Goal: Task Accomplishment & Management: Manage account settings

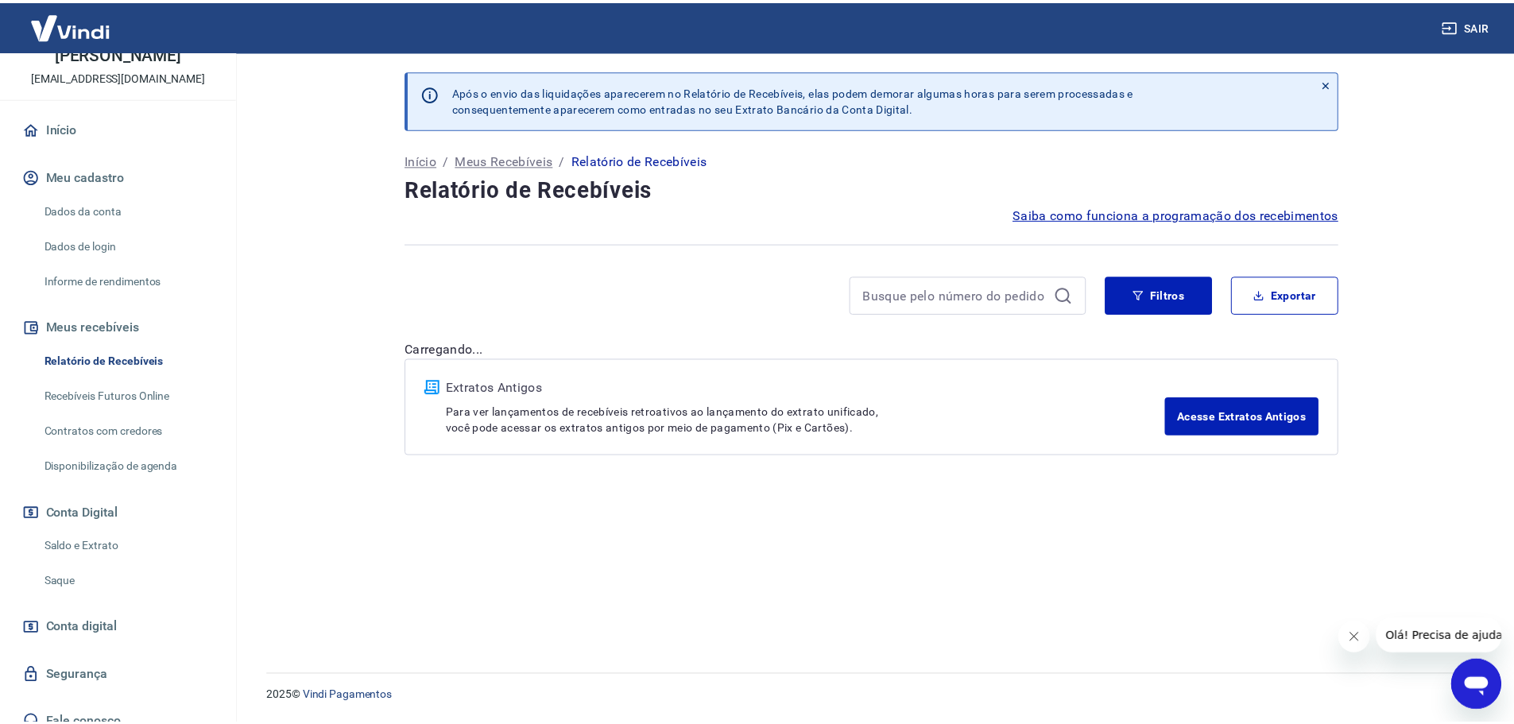
scroll to position [106, 0]
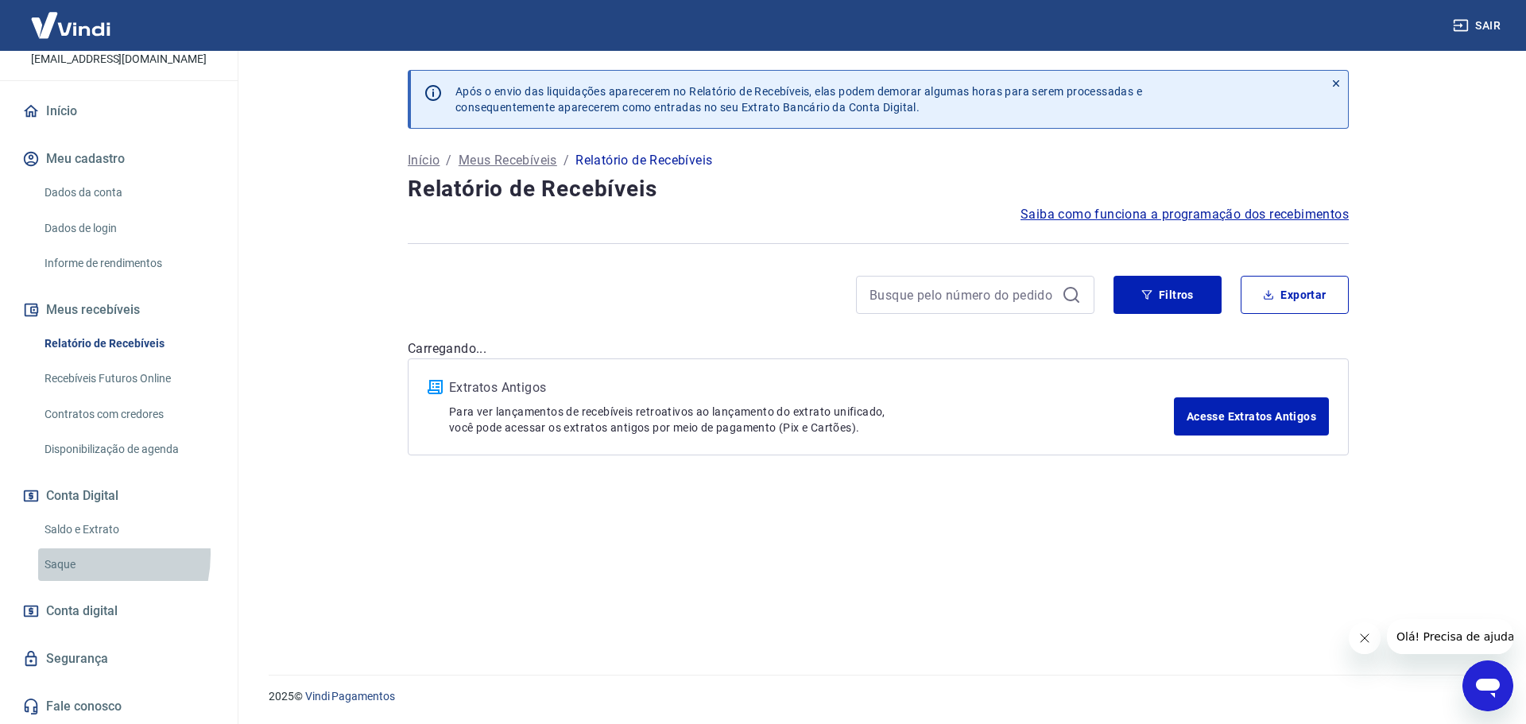
click at [72, 554] on link "Saque" at bounding box center [128, 564] width 180 height 33
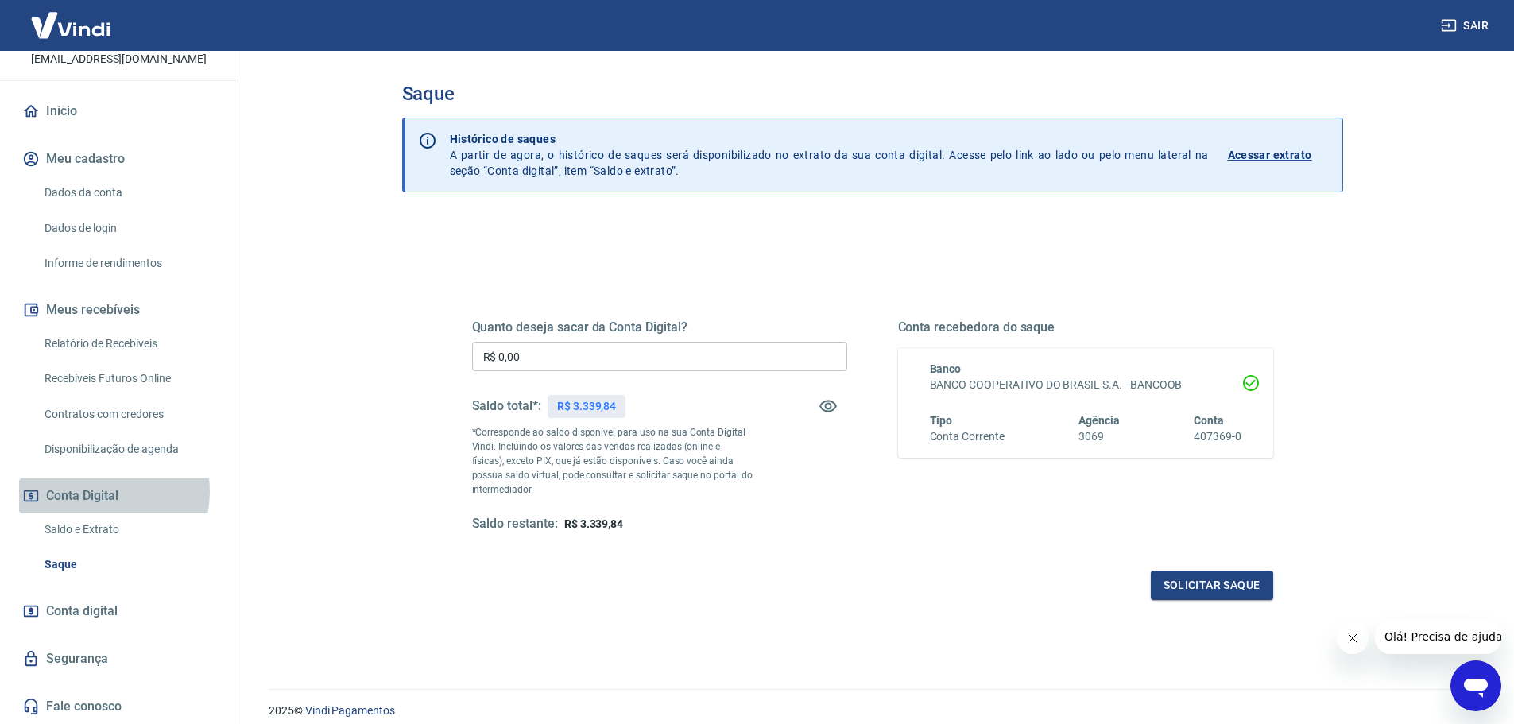
drag, startPoint x: 95, startPoint y: 491, endPoint x: 137, endPoint y: 486, distance: 41.6
click at [137, 486] on button "Conta Digital" at bounding box center [118, 495] width 199 height 35
click at [101, 525] on link "Saldo e Extrato" at bounding box center [128, 529] width 180 height 33
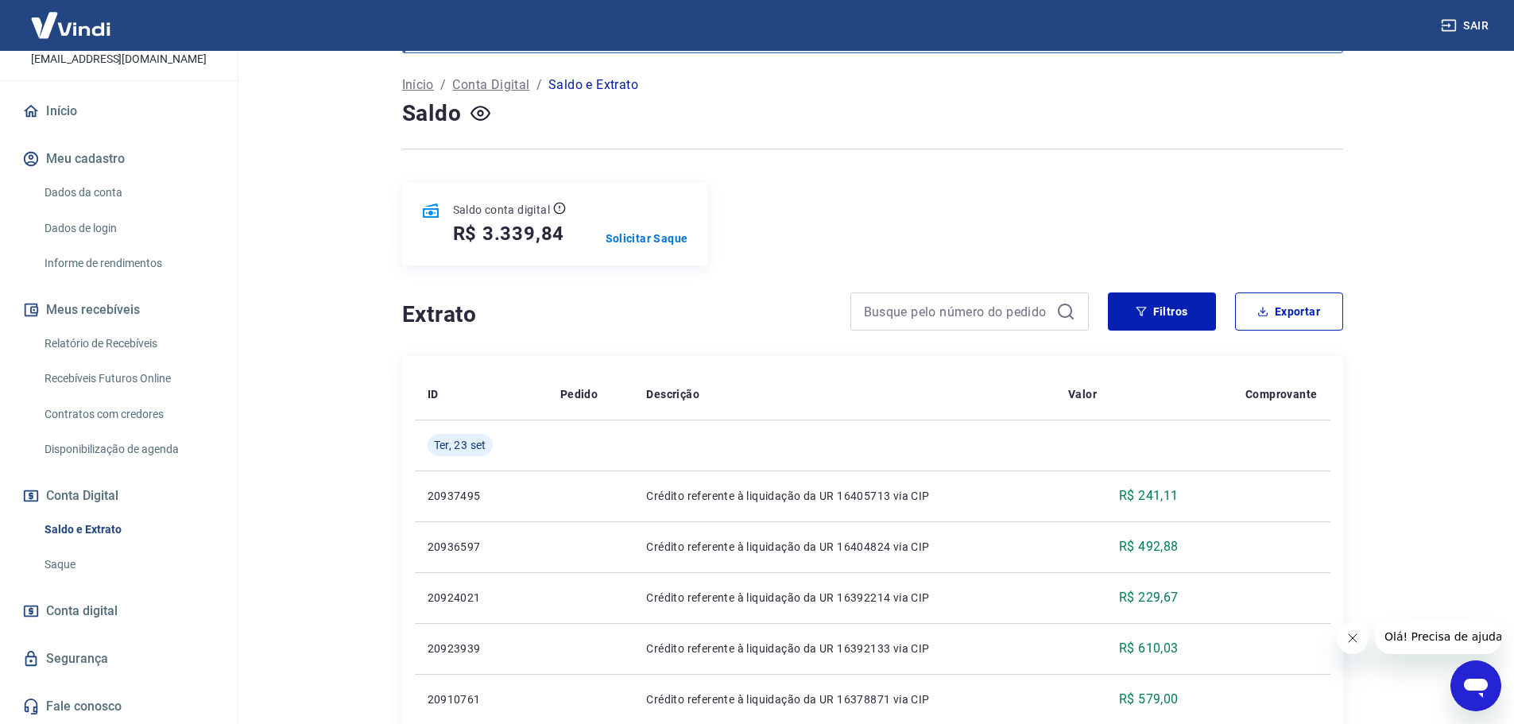
scroll to position [79, 0]
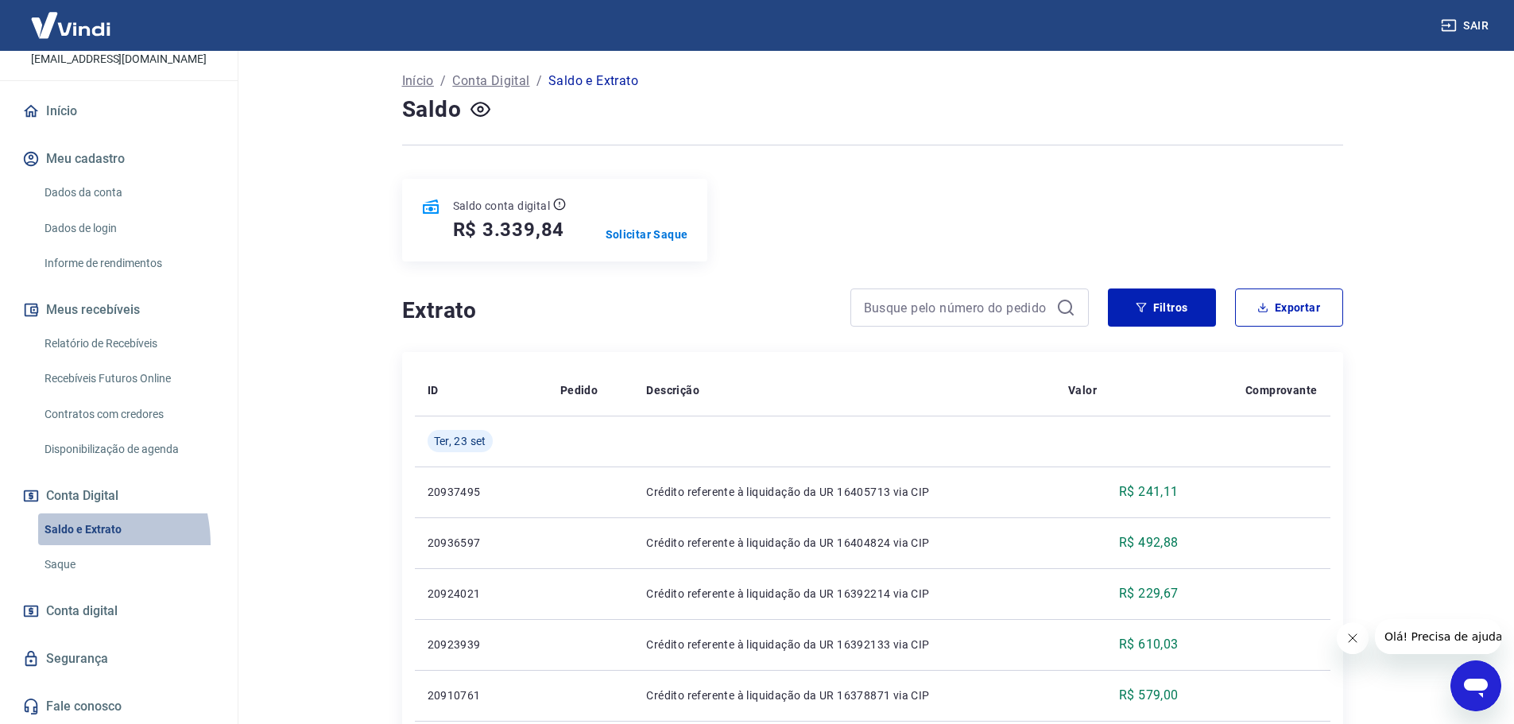
click at [60, 544] on link "Saldo e Extrato" at bounding box center [128, 529] width 180 height 33
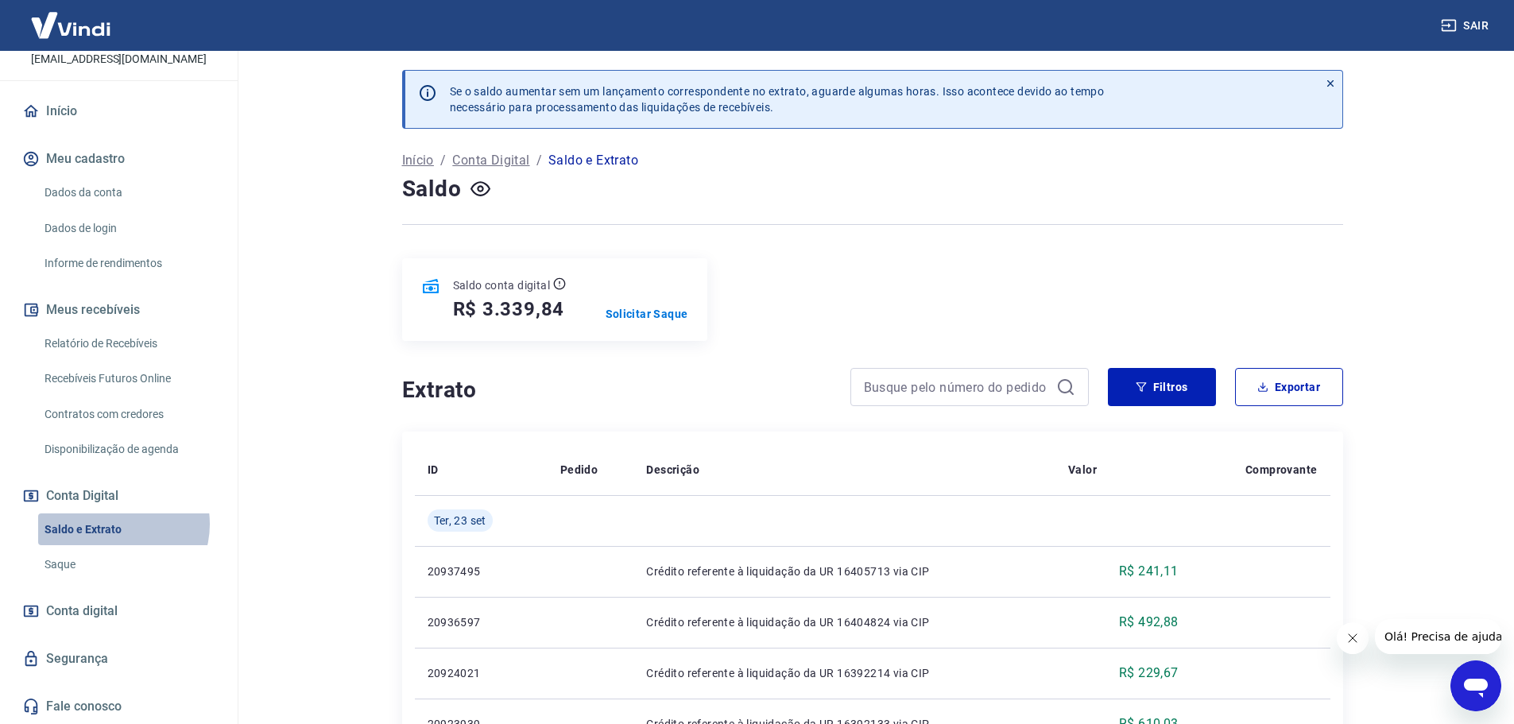
click at [118, 525] on link "Saldo e Extrato" at bounding box center [128, 529] width 180 height 33
click at [106, 570] on link "Saque" at bounding box center [128, 564] width 180 height 33
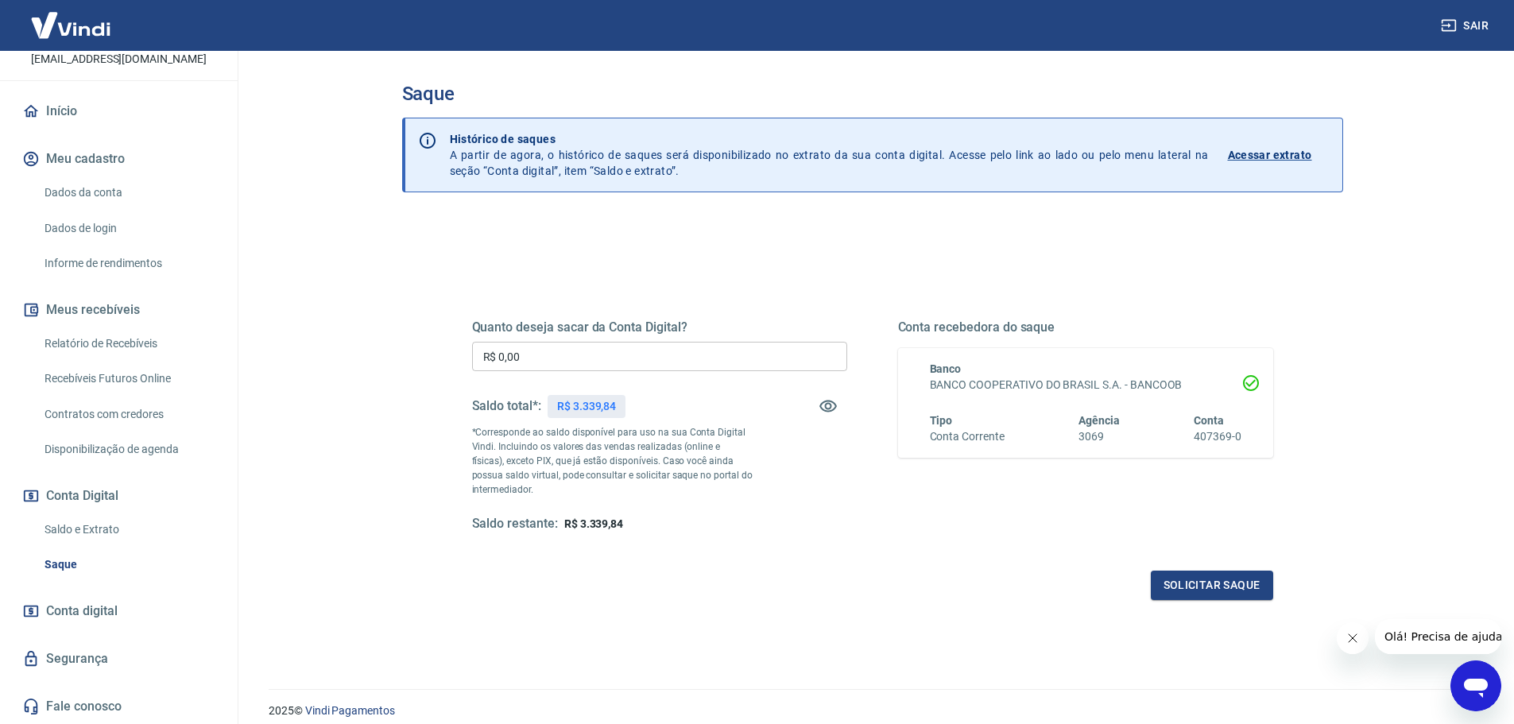
click at [603, 354] on input "R$ 0,00" at bounding box center [659, 356] width 375 height 29
click at [504, 359] on input "R$ 339,84" at bounding box center [659, 356] width 375 height 29
drag, startPoint x: 556, startPoint y: 350, endPoint x: 469, endPoint y: 358, distance: 87.0
click at [469, 358] on div "Quanto deseja sacar da Conta Digital? R$ 339,84 ​ Saldo total*: R$ 3.339,84 *Co…" at bounding box center [872, 435] width 839 height 370
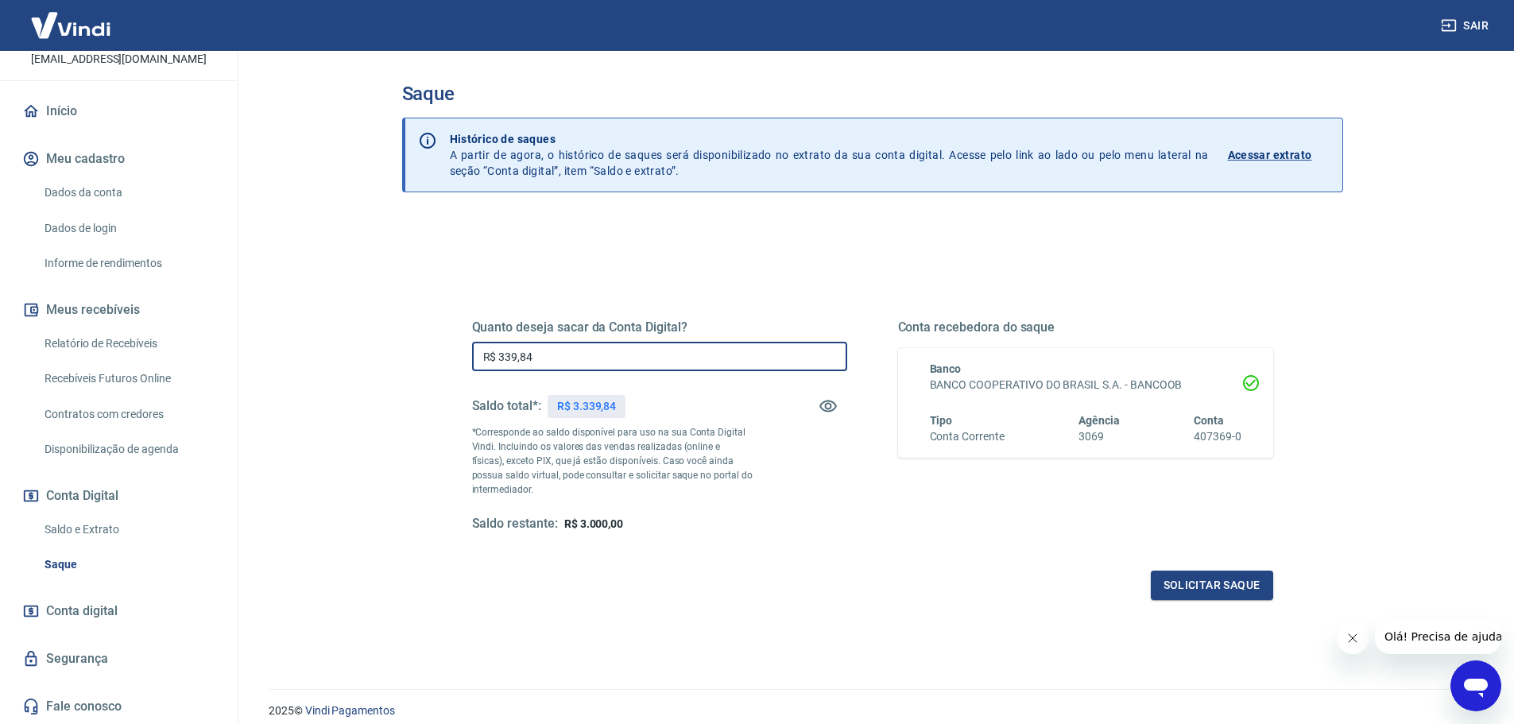
click at [593, 396] on div "R$ 3.339,84" at bounding box center [587, 406] width 78 height 23
click at [590, 407] on p "R$ 3.339,84" at bounding box center [586, 406] width 59 height 17
click at [541, 354] on input "R$ 339,84" at bounding box center [659, 356] width 375 height 29
type input "R$ 3.339,84"
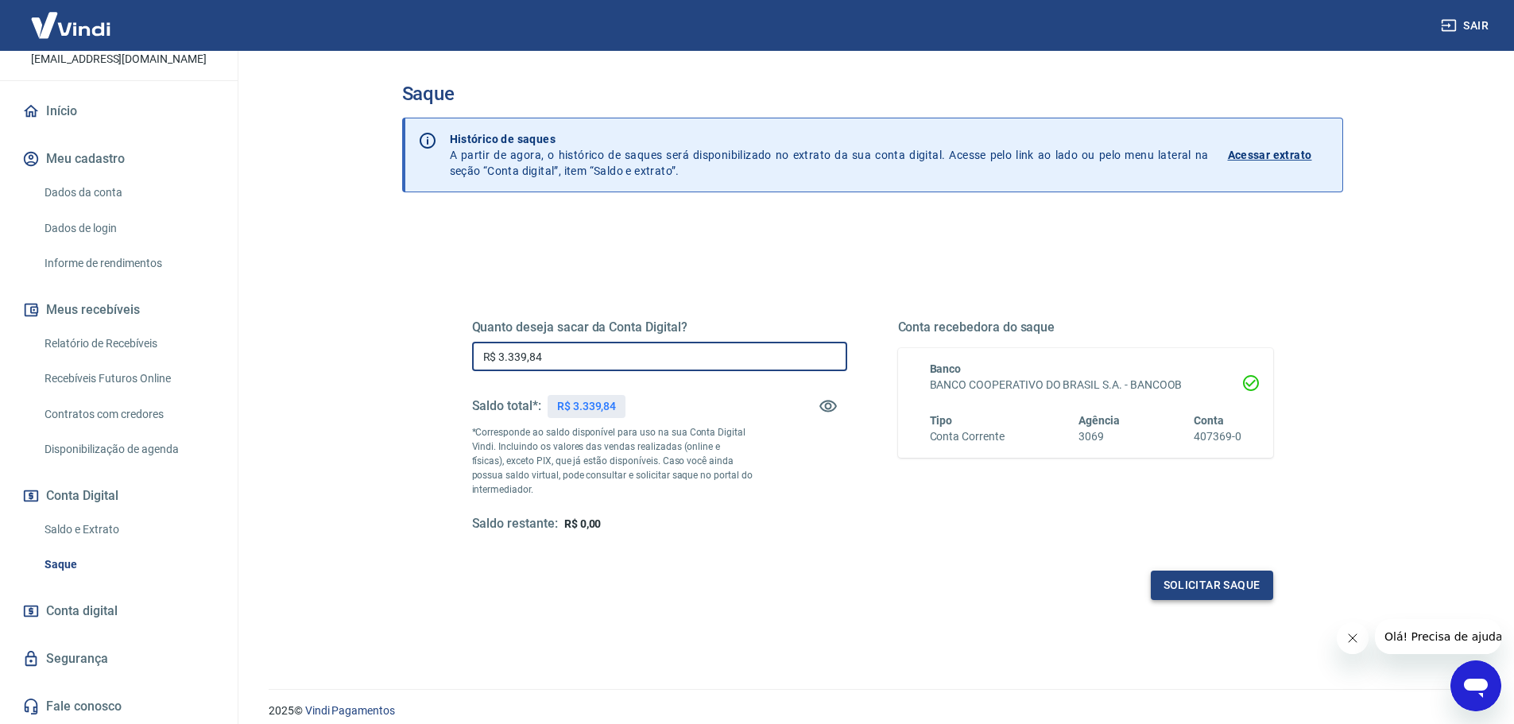
click at [1215, 583] on button "Solicitar saque" at bounding box center [1212, 585] width 122 height 29
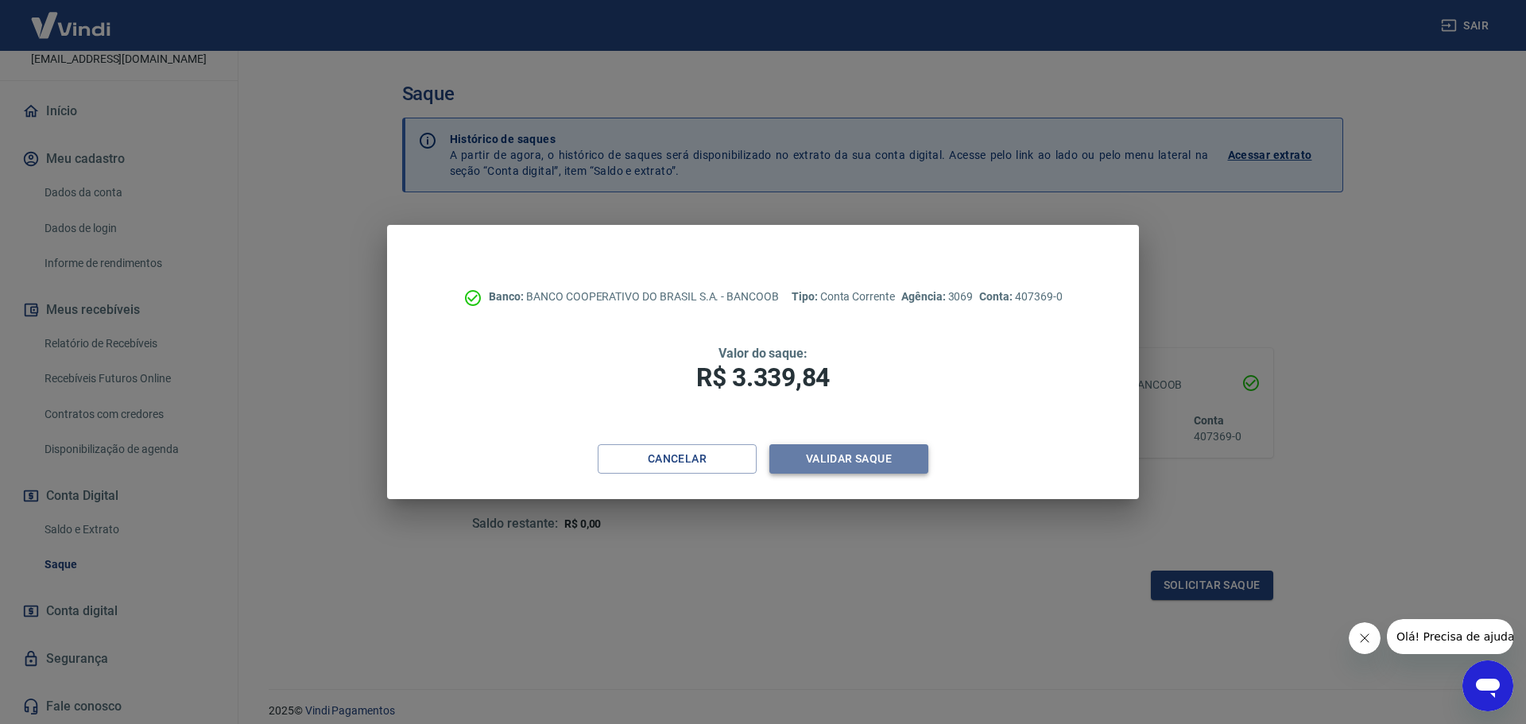
click at [834, 459] on button "Validar saque" at bounding box center [848, 458] width 159 height 29
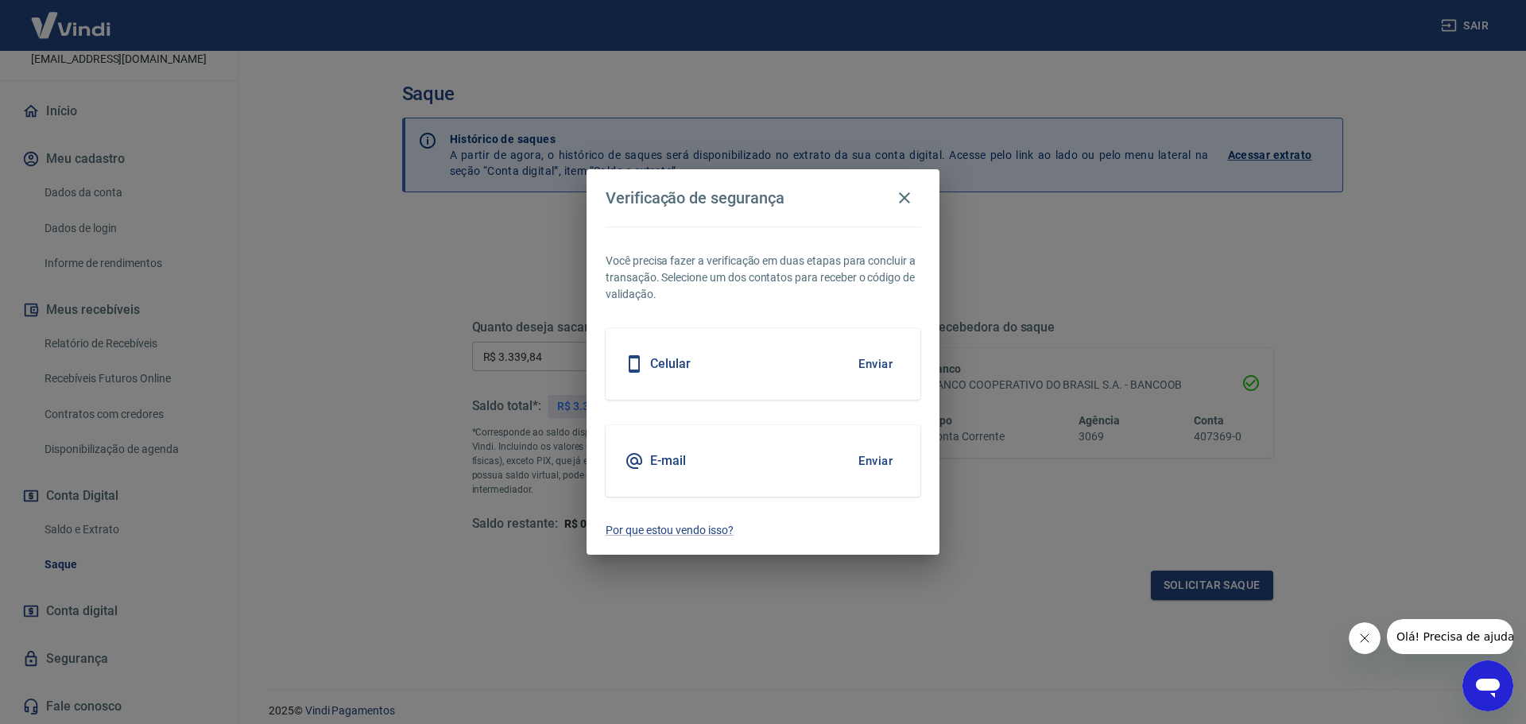
click at [887, 464] on button "Enviar" at bounding box center [876, 460] width 52 height 33
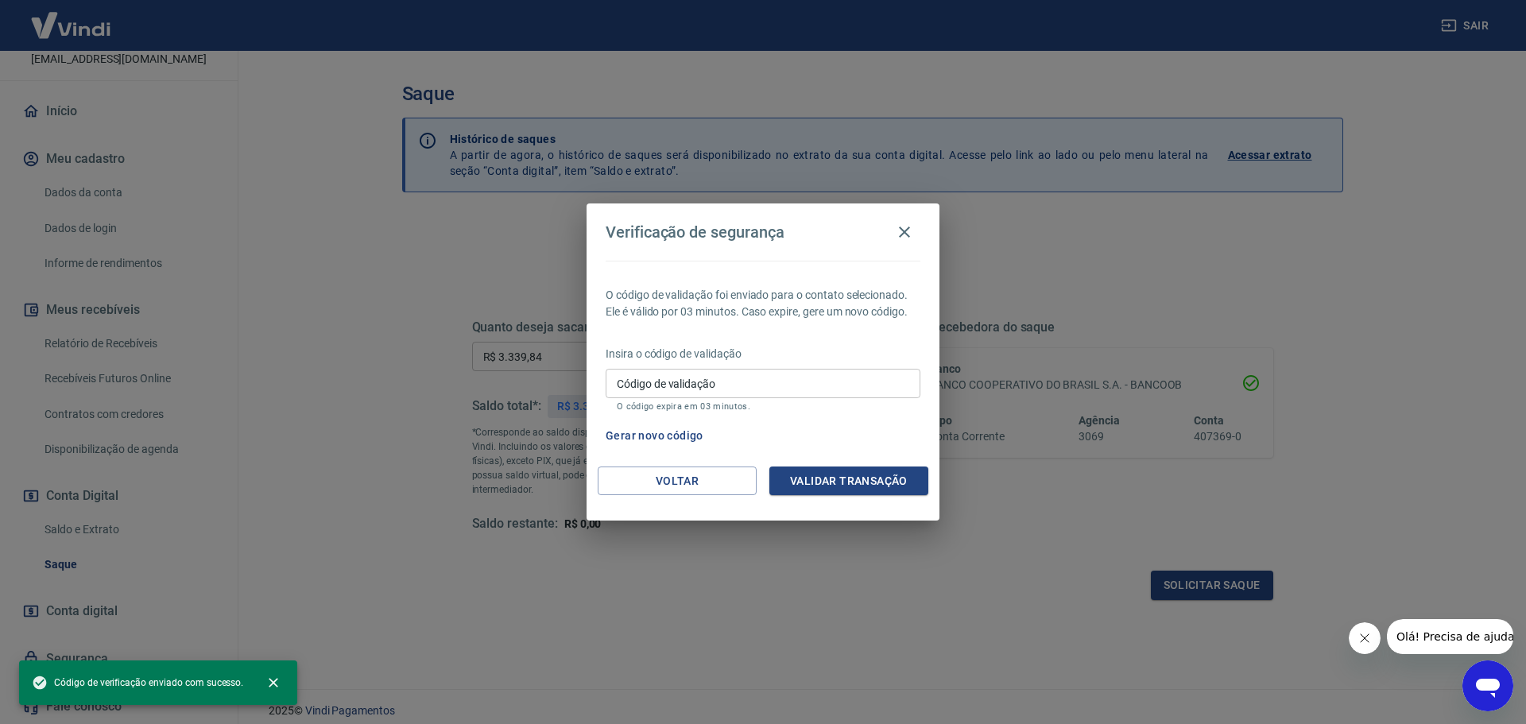
click at [770, 391] on input "Código de validação" at bounding box center [763, 383] width 315 height 29
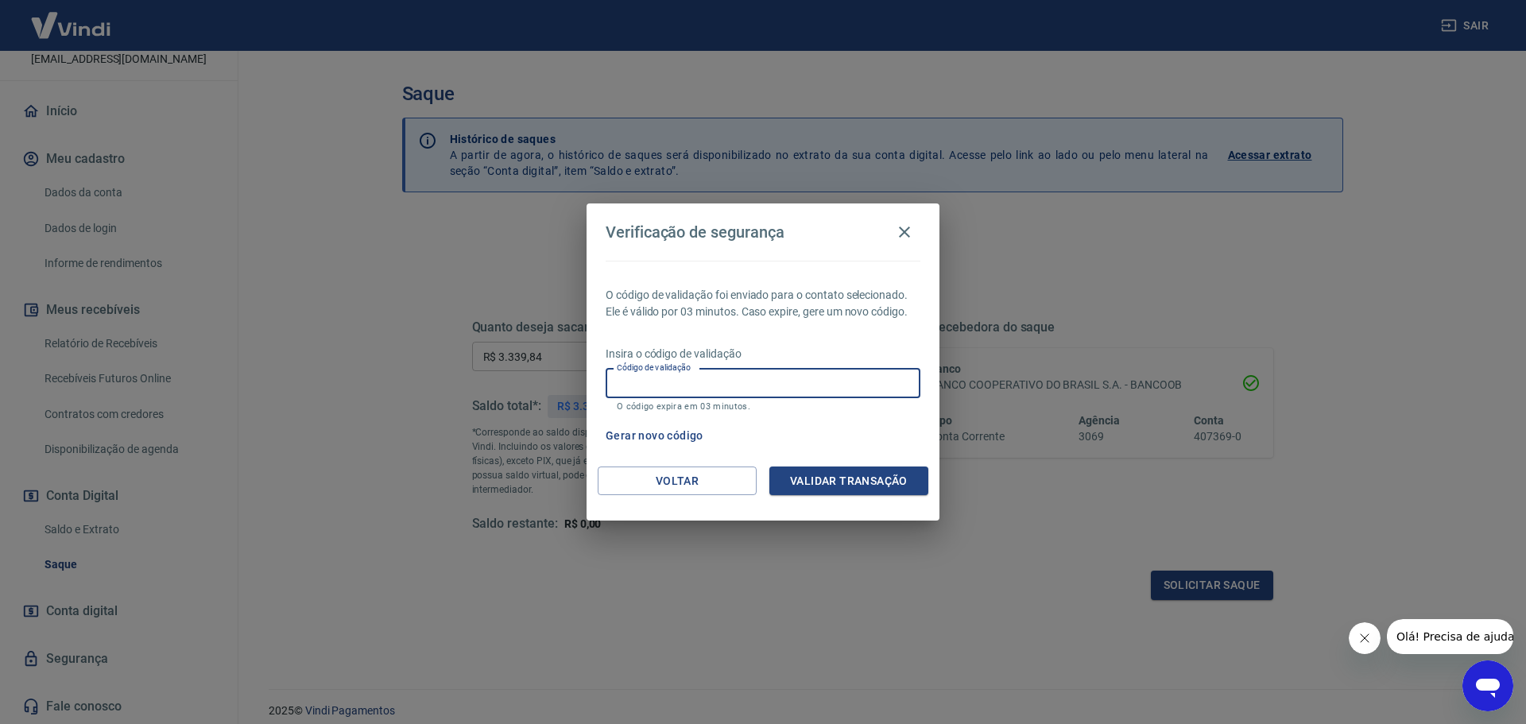
click at [745, 384] on input "Código de validação" at bounding box center [763, 383] width 315 height 29
click at [691, 381] on div "Código de validação Código de validação O código expira em 03 minutos." at bounding box center [763, 390] width 315 height 43
click at [680, 377] on input "Código de validação" at bounding box center [763, 383] width 315 height 29
type input "911731"
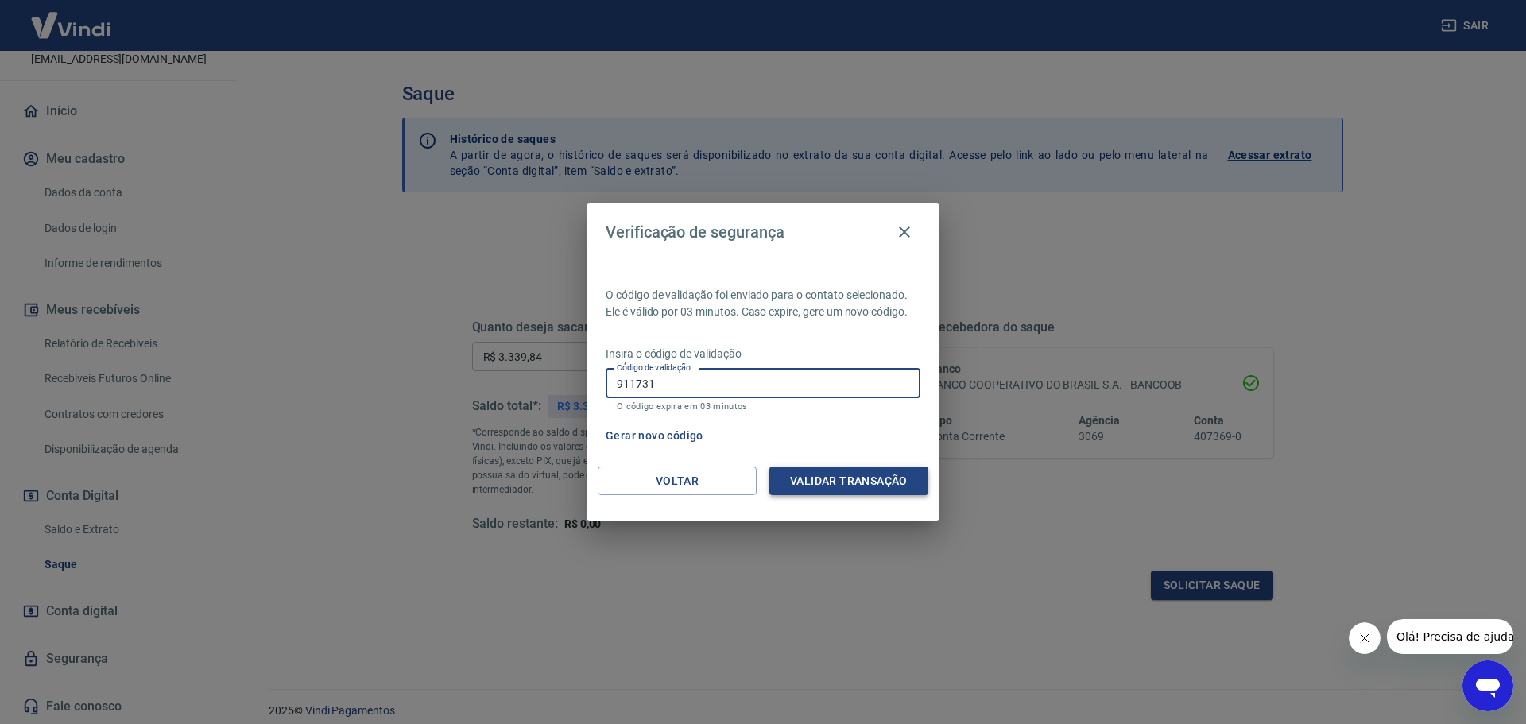
click at [842, 479] on button "Validar transação" at bounding box center [848, 481] width 159 height 29
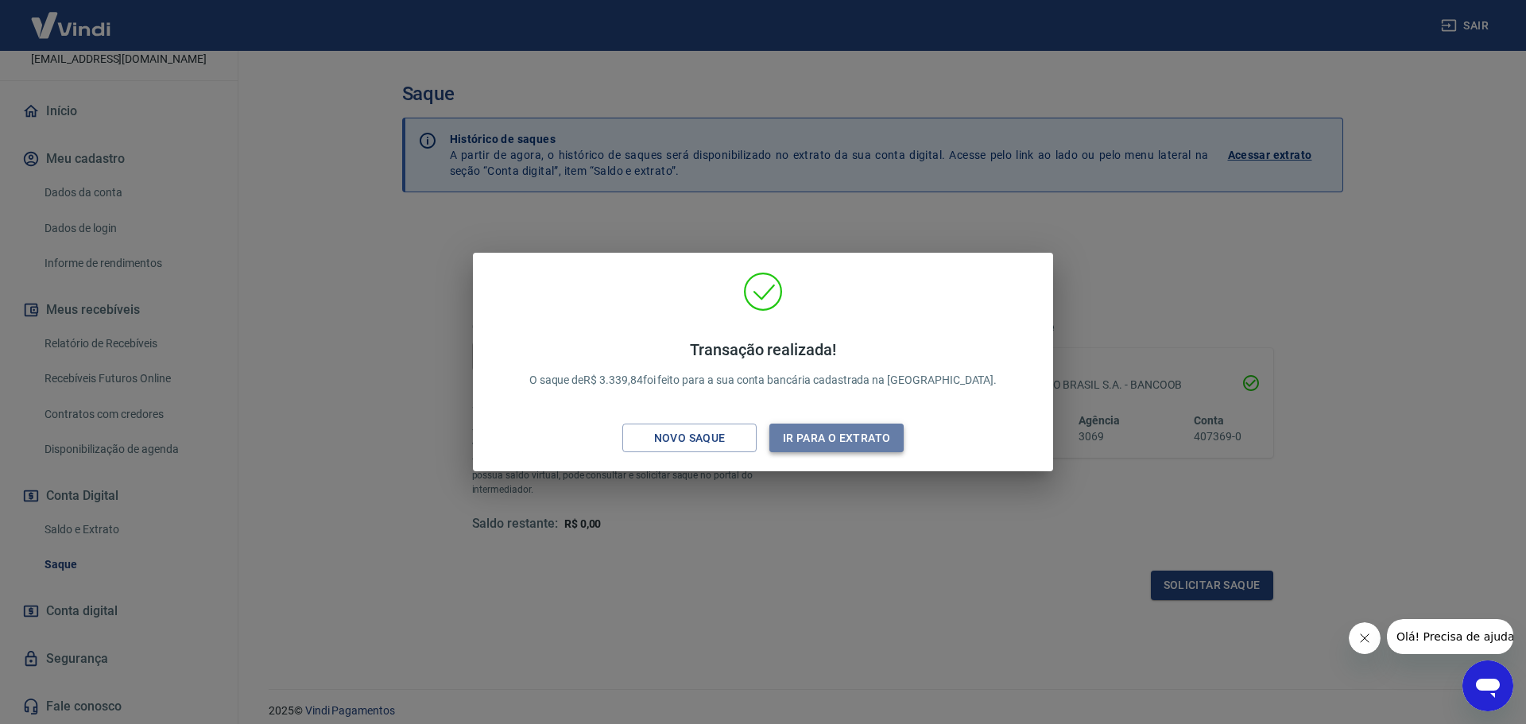
click at [860, 440] on button "Ir para o extrato" at bounding box center [836, 438] width 134 height 29
